Goal: Information Seeking & Learning: Learn about a topic

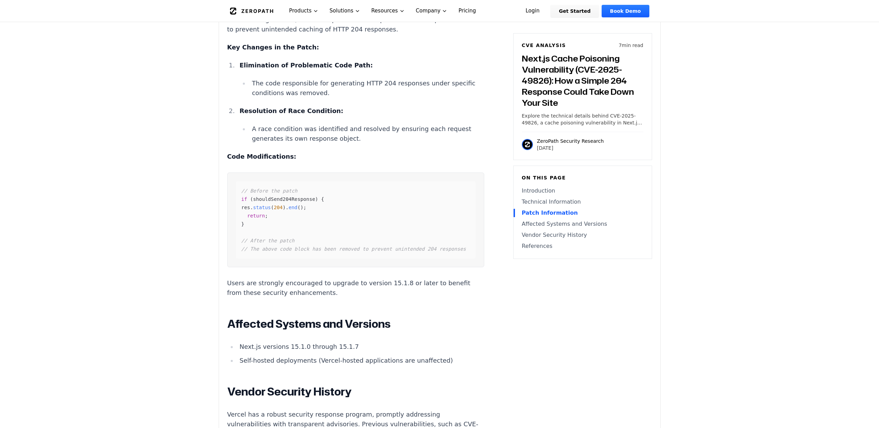
scroll to position [856, 0]
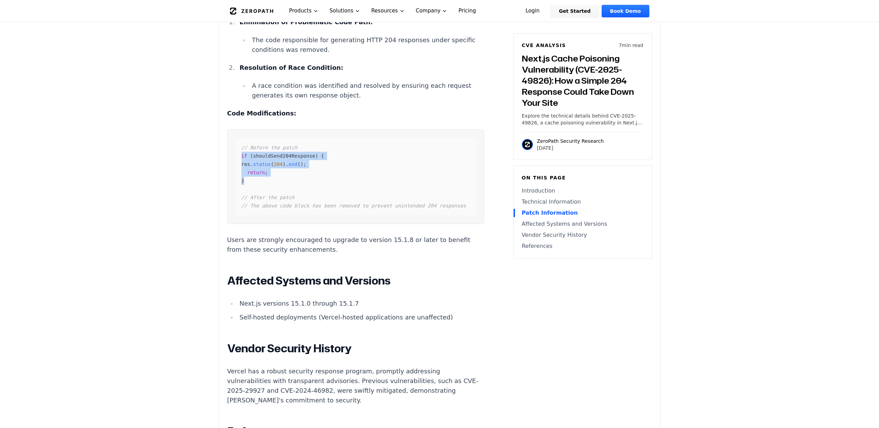
drag, startPoint x: 252, startPoint y: 168, endPoint x: 233, endPoint y: 146, distance: 28.4
click at [233, 146] on pre "// Before the patch if ( shouldSend204Response ) { res . status ( 204 ) . end (…" at bounding box center [355, 176] width 257 height 95
click at [260, 169] on div "// Before the patch if ( shouldSend204Response ) { res . status ( 204 ) . end (…" at bounding box center [356, 176] width 240 height 77
drag, startPoint x: 249, startPoint y: 167, endPoint x: 233, endPoint y: 143, distance: 29.3
click at [233, 143] on pre "// Before the patch if ( shouldSend204Response ) { res . status ( 204 ) . end (…" at bounding box center [355, 176] width 257 height 95
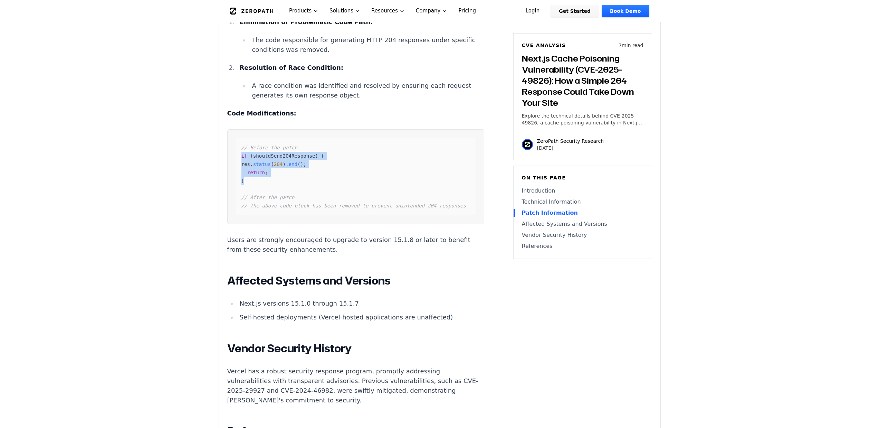
click at [249, 170] on div "// Before the patch if ( shouldSend204Response ) { res . status ( 204 ) . end (…" at bounding box center [356, 176] width 240 height 77
drag, startPoint x: 254, startPoint y: 170, endPoint x: 227, endPoint y: 146, distance: 36.5
click at [227, 146] on div "Next.js Cache Poisoning Vulnerability (CVE-2025-49826) Introduction Imagine you…" at bounding box center [355, 101] width 257 height 917
click at [298, 202] on div "// Before the patch if ( shouldSend204Response ) { res . status ( 204 ) . end (…" at bounding box center [356, 176] width 240 height 77
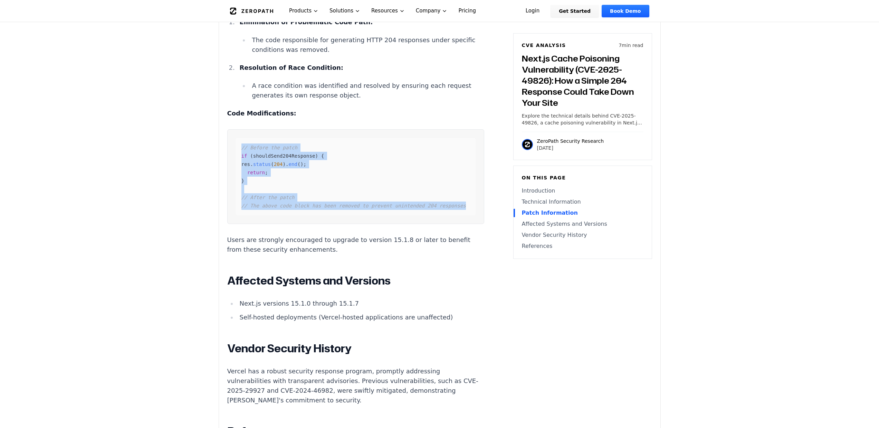
drag, startPoint x: 465, startPoint y: 194, endPoint x: 239, endPoint y: 132, distance: 235.0
click at [239, 138] on div "// Before the patch if ( shouldSend204Response ) { res . status ( 204 ) . end (…" at bounding box center [356, 176] width 240 height 77
click at [272, 194] on span "// After the patch" at bounding box center [267, 197] width 53 height 6
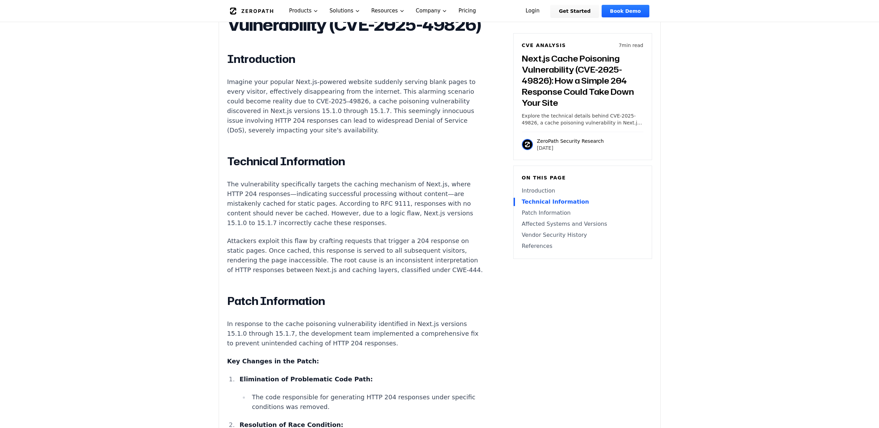
scroll to position [497, 0]
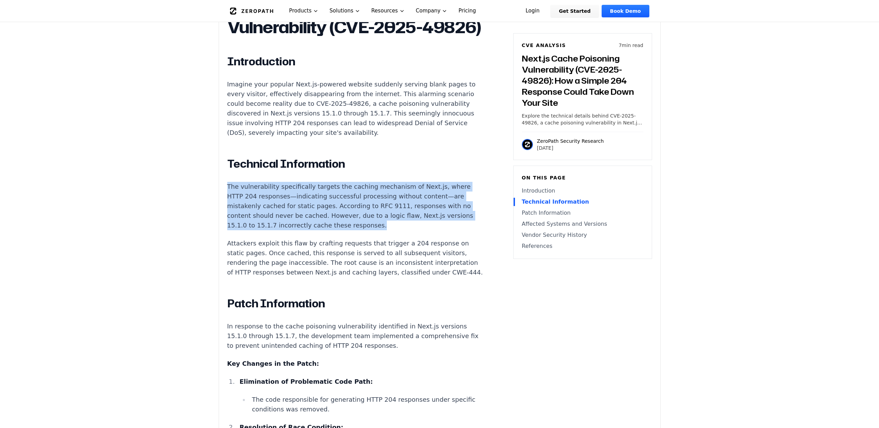
drag, startPoint x: 258, startPoint y: 217, endPoint x: 217, endPoint y: 175, distance: 58.9
click at [261, 212] on p "The vulnerability specifically targets the caching mechanism of Next.js, where …" at bounding box center [355, 206] width 257 height 48
drag, startPoint x: 259, startPoint y: 215, endPoint x: 225, endPoint y: 173, distance: 54.0
click at [225, 173] on div "Experimental AI-Generated Content This CVE analysis is an experimental publicat…" at bounding box center [439, 339] width 441 height 1214
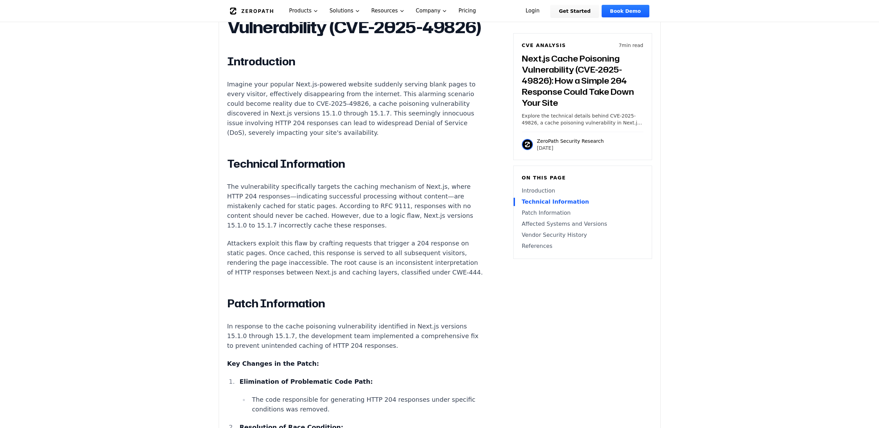
click at [269, 211] on p "The vulnerability specifically targets the caching mechanism of Next.js, where …" at bounding box center [355, 206] width 257 height 48
click at [398, 261] on p "Attackers exploit this flaw by crafting requests that trigger a 204 response on…" at bounding box center [355, 257] width 257 height 39
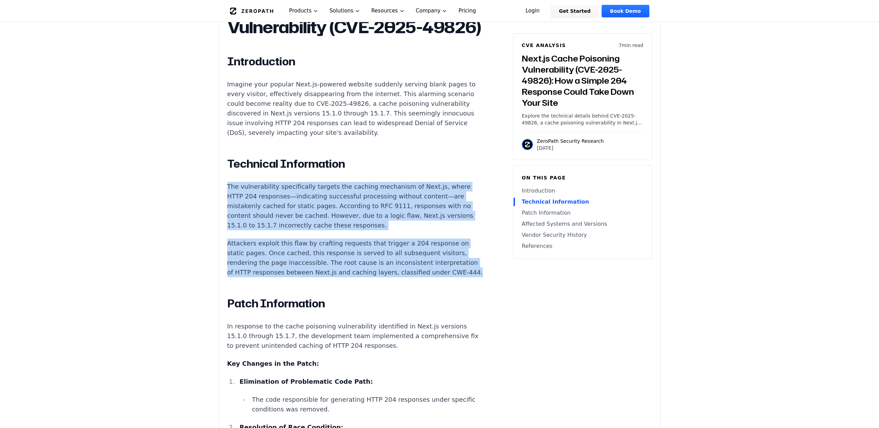
drag, startPoint x: 376, startPoint y: 260, endPoint x: 256, endPoint y: 197, distance: 136.0
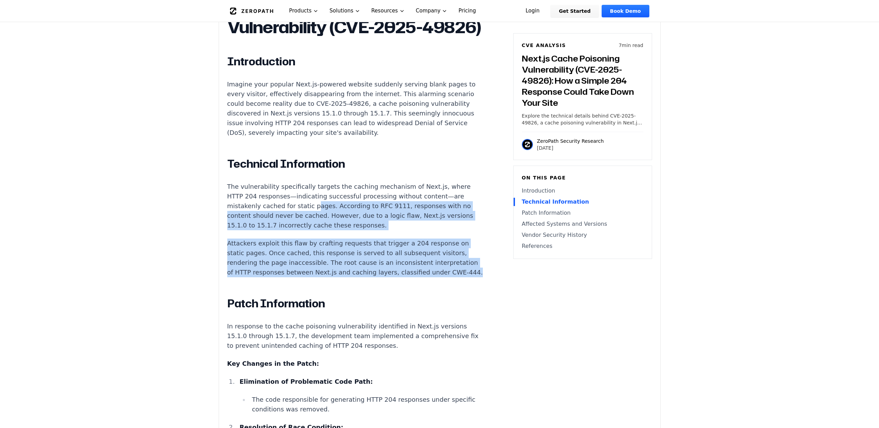
drag, startPoint x: 390, startPoint y: 263, endPoint x: 248, endPoint y: 191, distance: 159.3
click at [304, 217] on p "The vulnerability specifically targets the caching mechanism of Next.js, where …" at bounding box center [355, 206] width 257 height 48
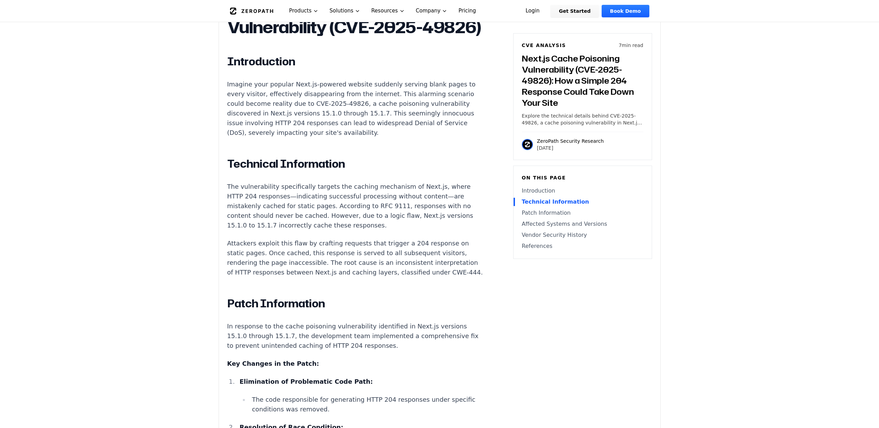
drag, startPoint x: 270, startPoint y: 214, endPoint x: 275, endPoint y: 211, distance: 5.7
click at [271, 213] on p "The vulnerability specifically targets the caching mechanism of Next.js, where …" at bounding box center [355, 206] width 257 height 48
click at [311, 209] on p "The vulnerability specifically targets the caching mechanism of Next.js, where …" at bounding box center [355, 206] width 257 height 48
drag, startPoint x: 449, startPoint y: 178, endPoint x: 463, endPoint y: 175, distance: 14.1
click at [451, 182] on p "The vulnerability specifically targets the caching mechanism of Next.js, where …" at bounding box center [355, 206] width 257 height 48
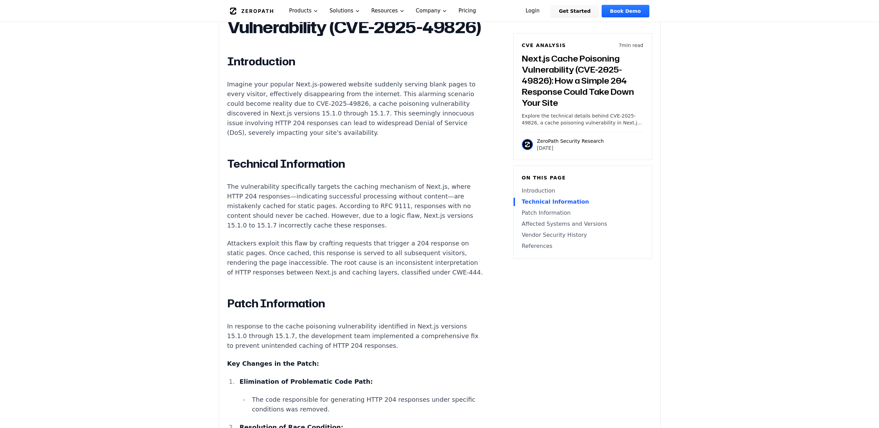
drag, startPoint x: 464, startPoint y: 174, endPoint x: 470, endPoint y: 173, distance: 5.9
click at [468, 182] on p "The vulnerability specifically targets the caching mechanism of Next.js, where …" at bounding box center [355, 206] width 257 height 48
drag, startPoint x: 472, startPoint y: 174, endPoint x: 445, endPoint y: 177, distance: 27.4
click at [445, 182] on p "The vulnerability specifically targets the caching mechanism of Next.js, where …" at bounding box center [355, 206] width 257 height 48
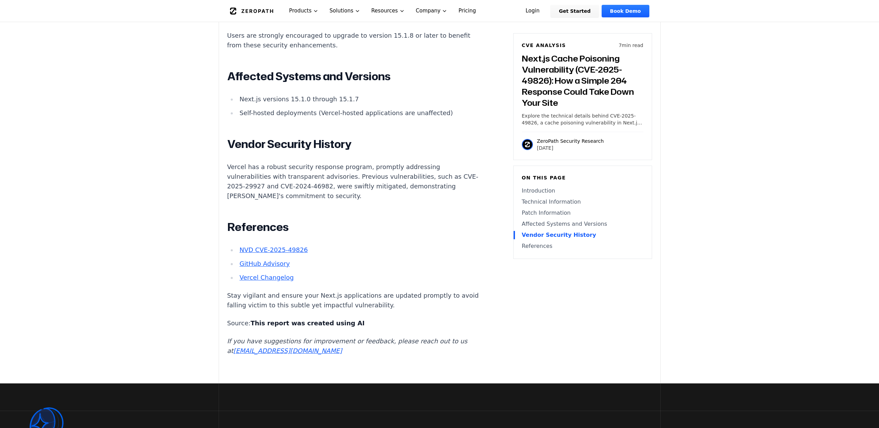
scroll to position [1062, 0]
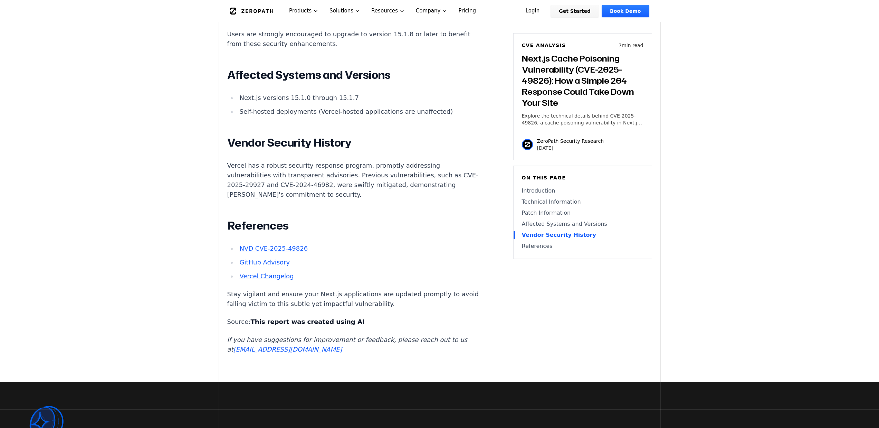
click at [288, 245] on link "NVD CVE-2025-49826" at bounding box center [273, 248] width 68 height 7
click at [264, 272] on link "Vercel Changelog" at bounding box center [266, 275] width 54 height 7
click at [260, 258] on link "GitHub Advisory" at bounding box center [264, 261] width 50 height 7
